Goal: Check status: Check status

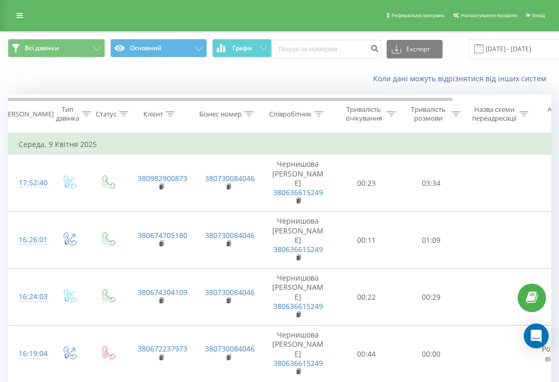
click at [292, 25] on div "Реферальна програма Налаштування профілю Вихід" at bounding box center [279, 15] width 559 height 31
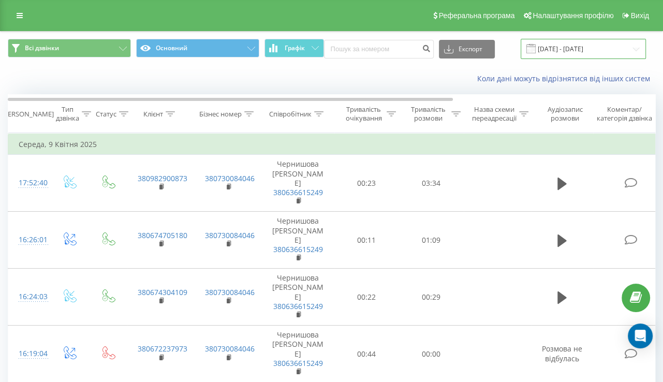
click at [567, 39] on input "[DATE] - [DATE]" at bounding box center [583, 49] width 125 height 20
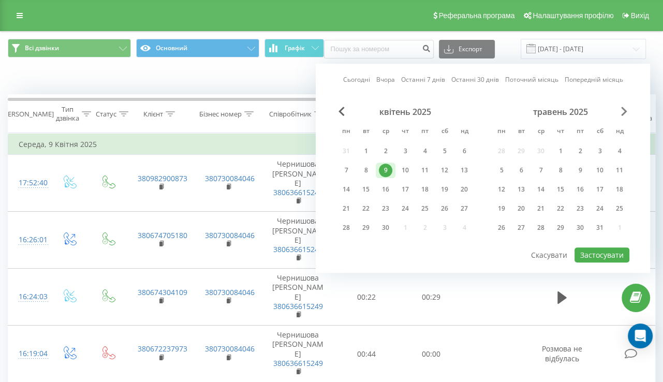
click at [567, 110] on span "Next Month" at bounding box center [625, 111] width 6 height 9
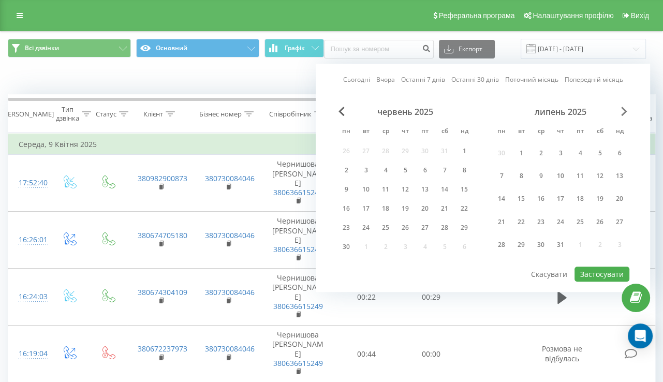
click at [567, 110] on span "Next Month" at bounding box center [625, 111] width 6 height 9
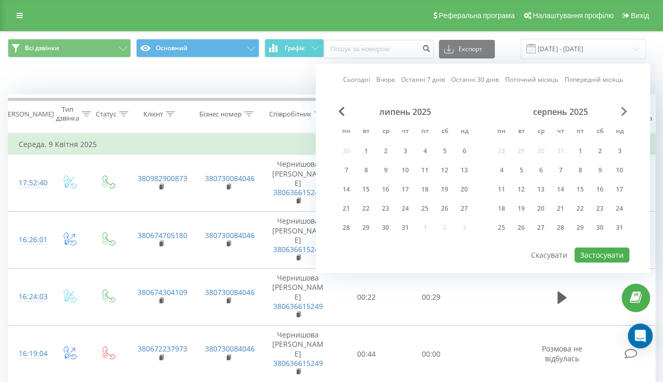
click at [567, 110] on span "Next Month" at bounding box center [625, 111] width 6 height 9
click at [566, 186] on div "18" at bounding box center [560, 189] width 13 height 13
click at [567, 255] on button "Застосувати" at bounding box center [602, 255] width 55 height 15
type input "[DATE] - [DATE]"
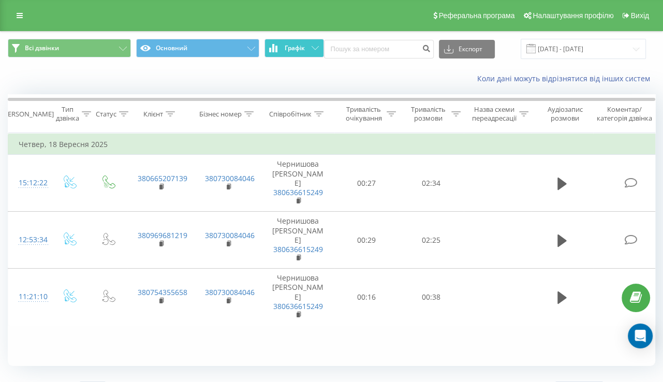
click at [287, 45] on span "Графік" at bounding box center [295, 48] width 20 height 7
